Goal: Transaction & Acquisition: Subscribe to service/newsletter

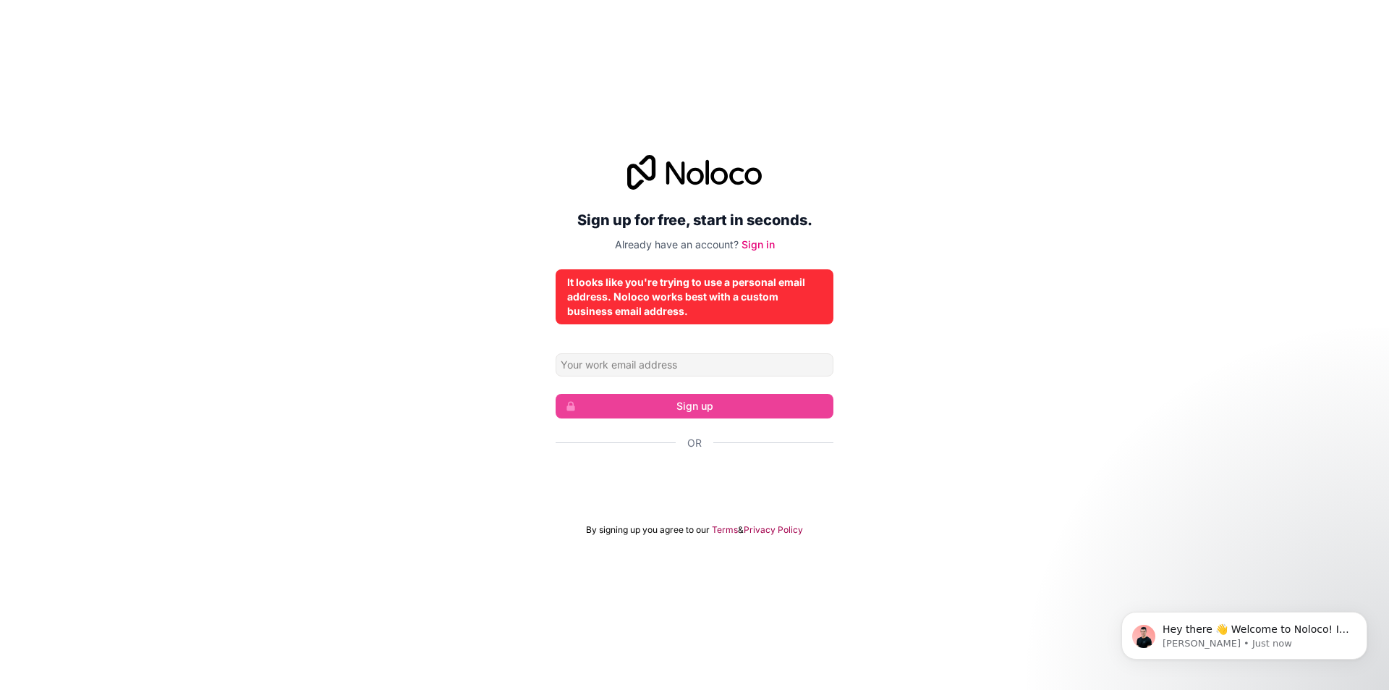
click at [692, 388] on form "Sign up Or By signing up you agree to our Terms & Privacy Policy" at bounding box center [695, 444] width 278 height 182
click at [688, 381] on form "Sign up Or By signing up you agree to our Terms & Privacy Policy" at bounding box center [695, 444] width 278 height 182
click at [684, 374] on input "Email address" at bounding box center [695, 364] width 278 height 23
type input "[EMAIL_ADDRESS][DOMAIN_NAME]"
click at [760, 382] on form "[EMAIL_ADDRESS][DOMAIN_NAME] Sign up Or By signing up you agree to our Terms & …" at bounding box center [695, 444] width 278 height 182
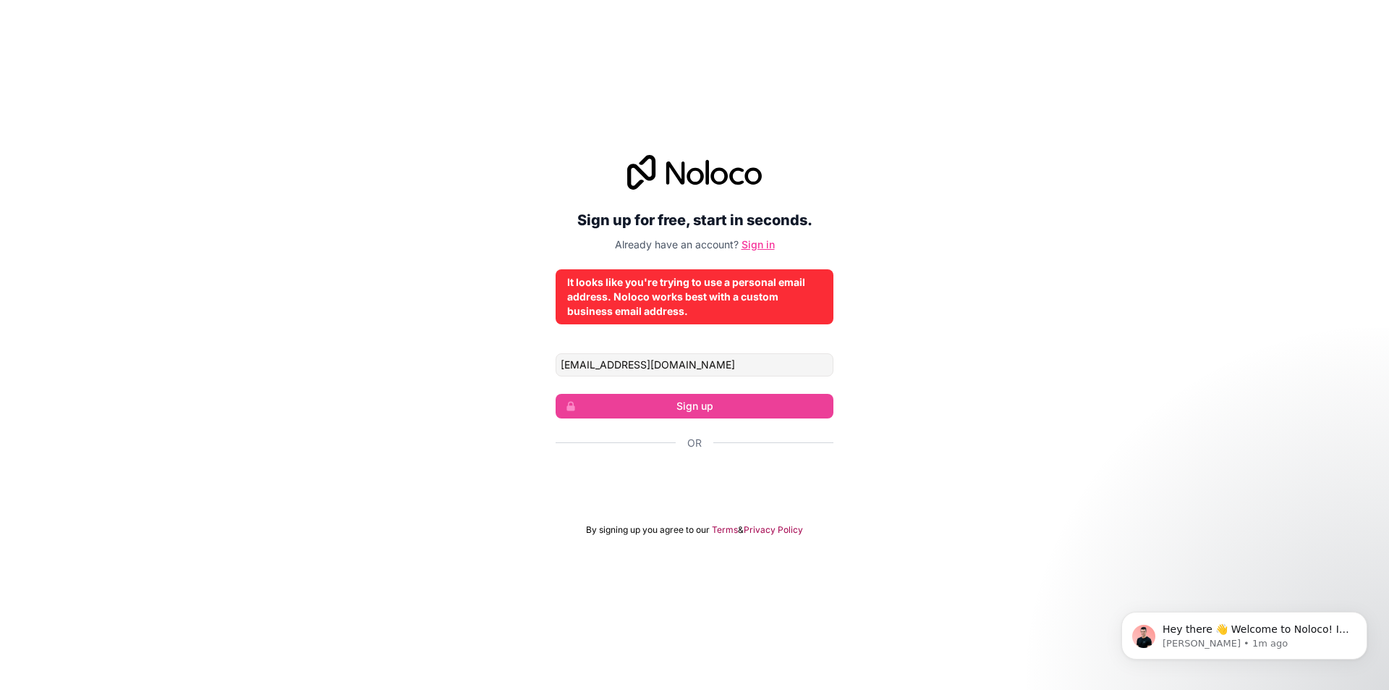
click at [750, 243] on link "Sign in" at bounding box center [758, 244] width 33 height 12
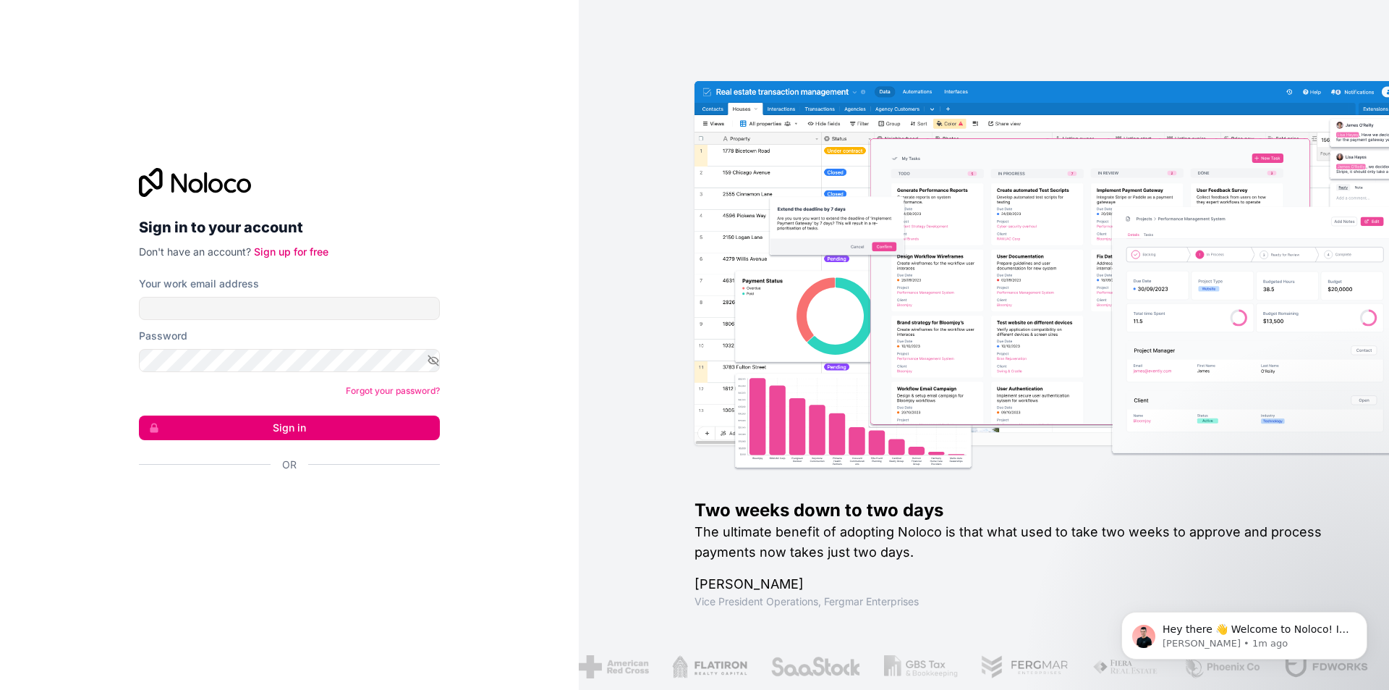
click at [373, 321] on form "Your work email address Password Forgot your password? Sign in Or" at bounding box center [289, 399] width 301 height 246
